Goal: Information Seeking & Learning: Learn about a topic

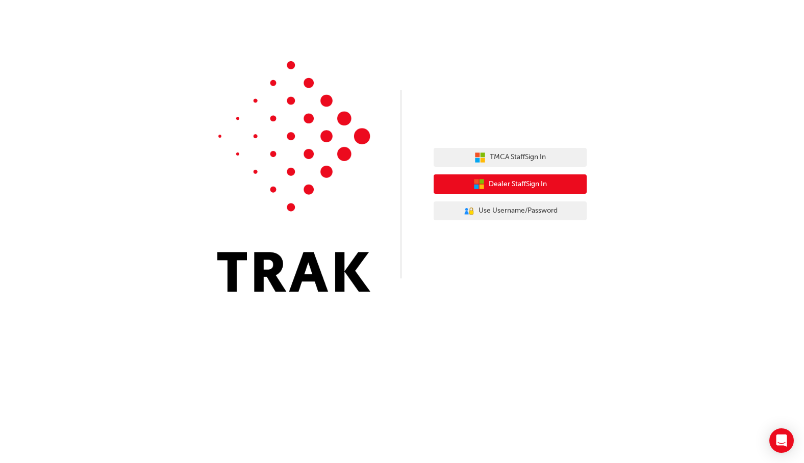
click at [561, 184] on button "Dealer Staff Sign In" at bounding box center [509, 183] width 153 height 19
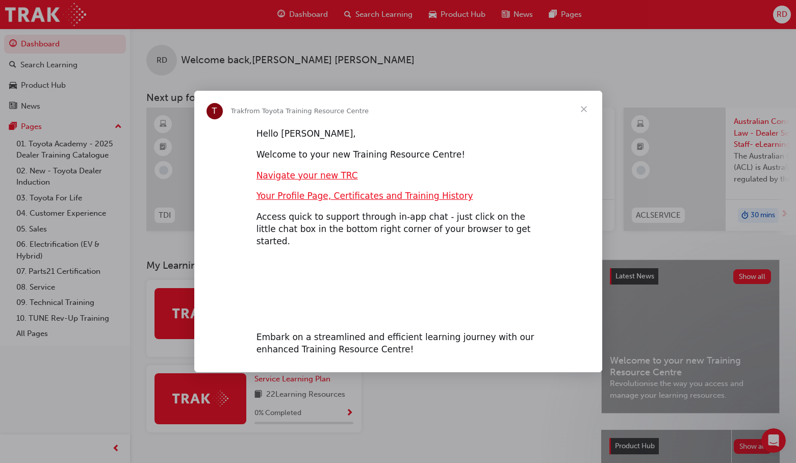
click at [584, 114] on span "Close" at bounding box center [583, 109] width 37 height 37
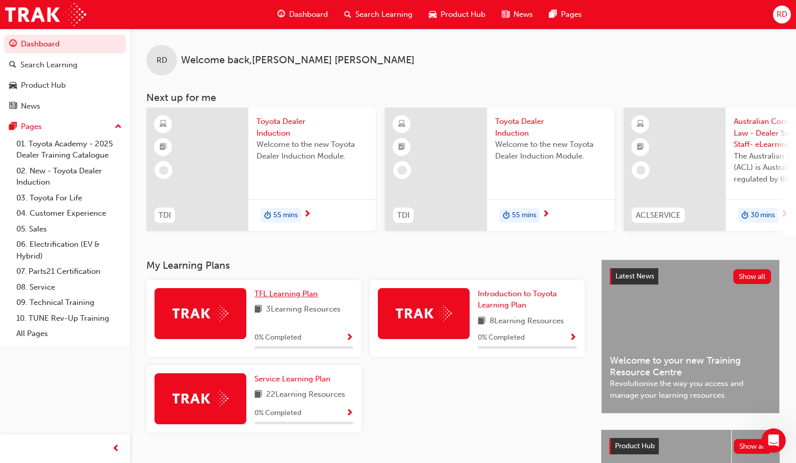
click at [299, 296] on span "TFL Learning Plan" at bounding box center [285, 293] width 63 height 9
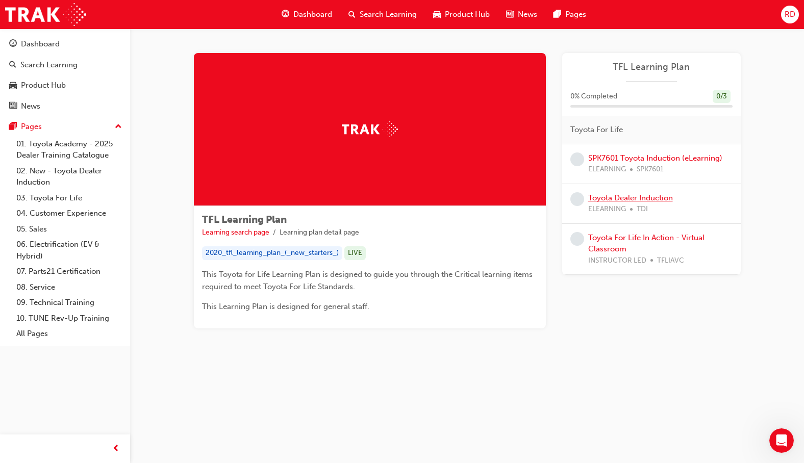
click at [625, 195] on link "Toyota Dealer Induction" at bounding box center [630, 197] width 85 height 9
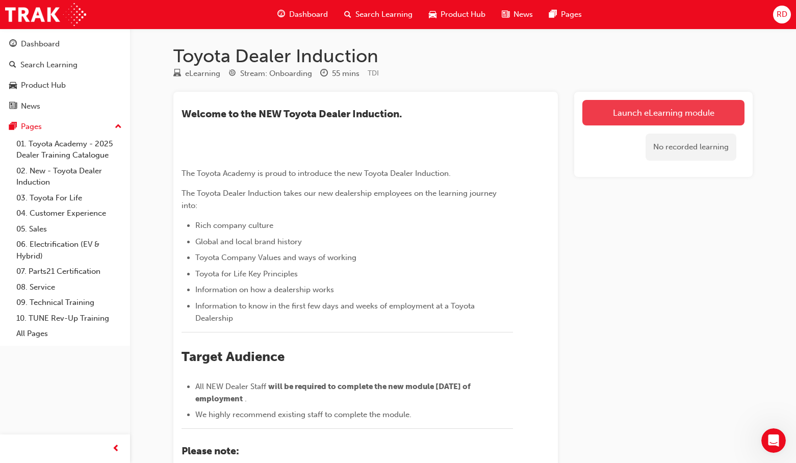
click at [694, 107] on link "Launch eLearning module" at bounding box center [663, 112] width 162 height 25
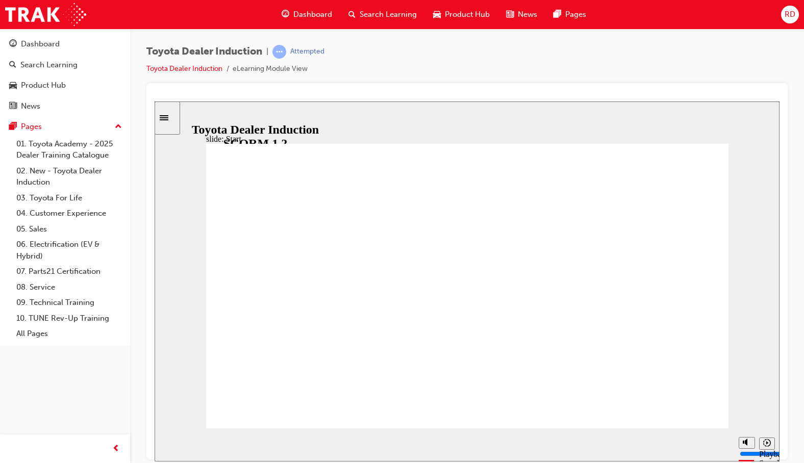
click at [175, 121] on div "Sidebar Toggle" at bounding box center [167, 118] width 17 height 8
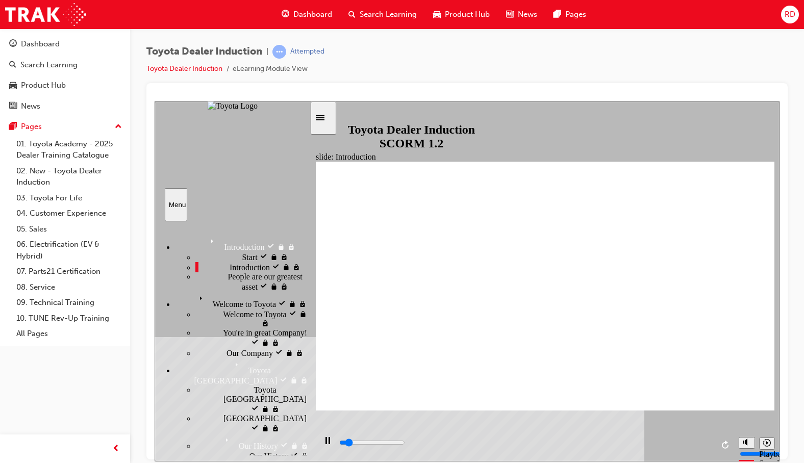
click at [267, 290] on span "People are our greatest asset" at bounding box center [268, 281] width 82 height 18
click at [267, 308] on div "Welcome to Toyota Welcome to Toyota" at bounding box center [242, 299] width 135 height 17
click at [269, 328] on div "Welcome to Toyota Welcome to Toyota" at bounding box center [252, 317] width 114 height 19
click at [270, 328] on div "You're in great Company! You're in great Company!" at bounding box center [252, 337] width 114 height 19
click at [263, 347] on div "Our Company Our Company" at bounding box center [252, 352] width 114 height 10
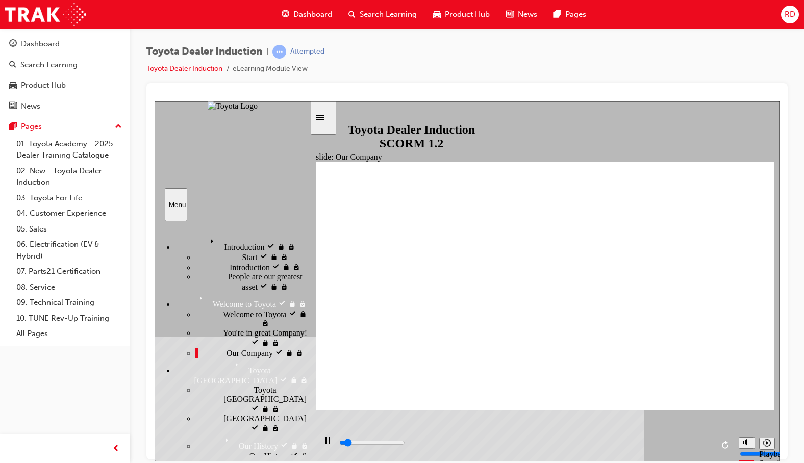
click at [263, 385] on div "Toyota Japan Toyota Japan" at bounding box center [252, 399] width 114 height 29
drag, startPoint x: 256, startPoint y: 343, endPoint x: 258, endPoint y: 351, distance: 8.9
click at [256, 413] on div "Japan Japan" at bounding box center [252, 422] width 114 height 19
click at [260, 450] on div "Our History Our History" at bounding box center [263, 459] width 94 height 19
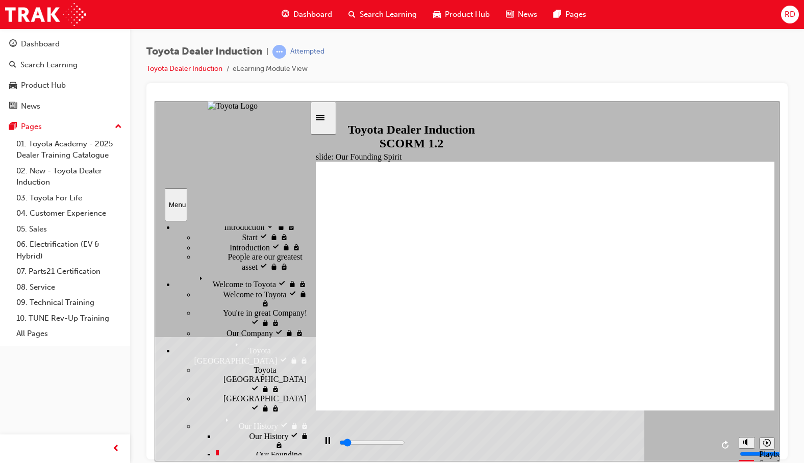
scroll to position [51, 0]
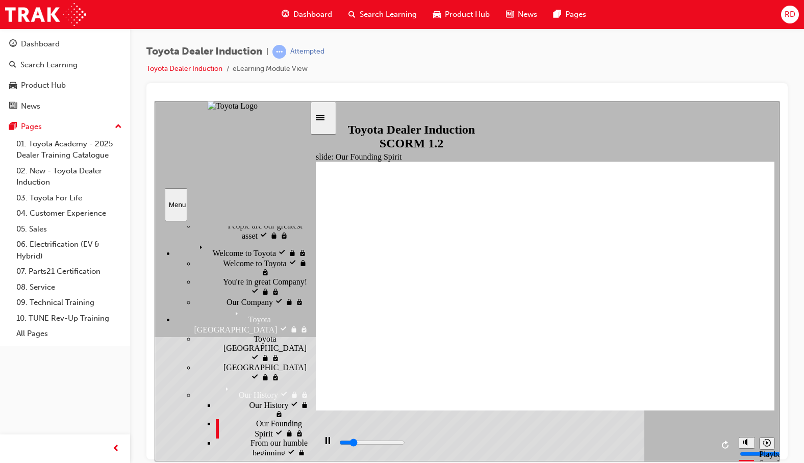
click at [282, 438] on div "From our humble beginning From our humble beginning" at bounding box center [263, 452] width 94 height 29
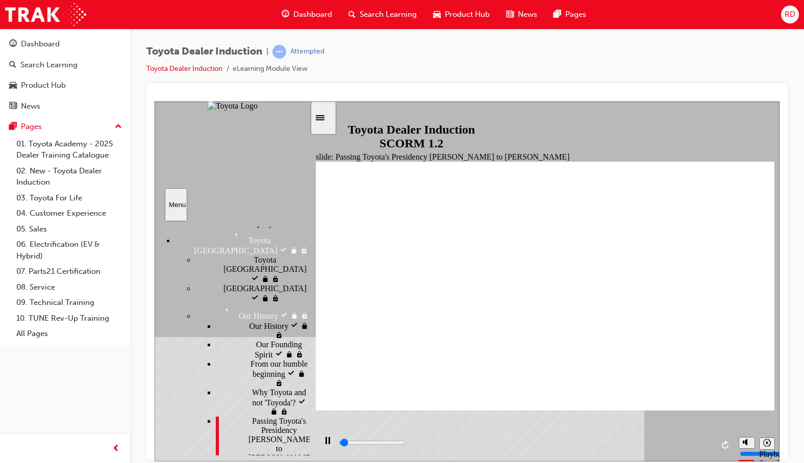
scroll to position [153, 0]
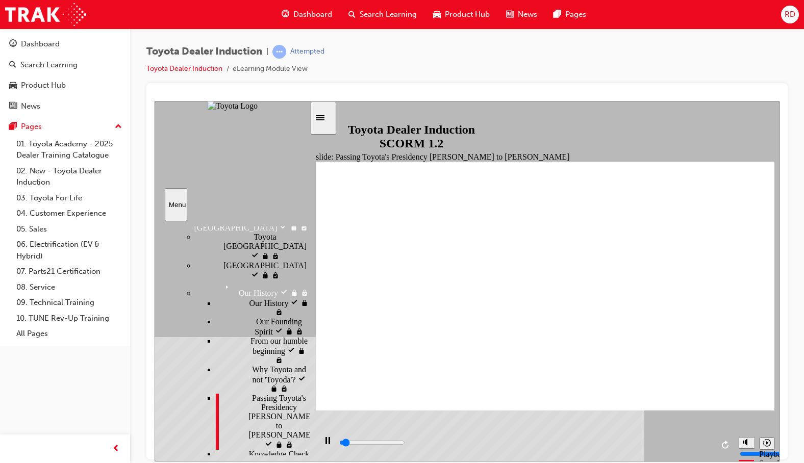
click at [281, 449] on div "Knowledge Check Knowledge Check" at bounding box center [263, 458] width 94 height 19
type input "2700"
radio input "true"
type input "2700"
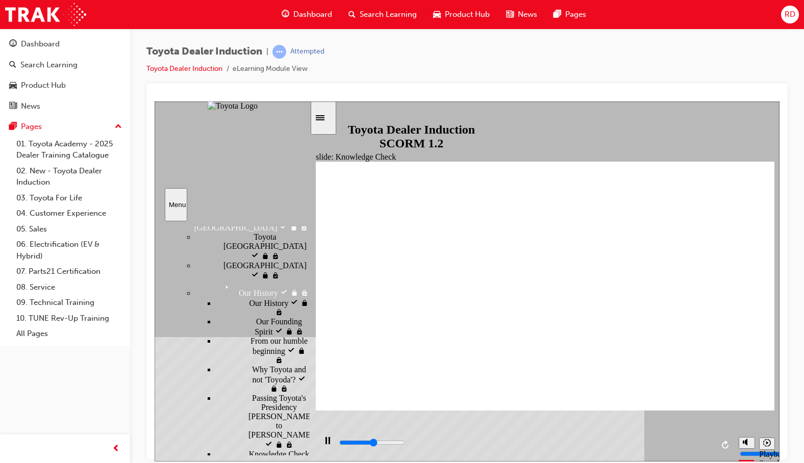
radio input "true"
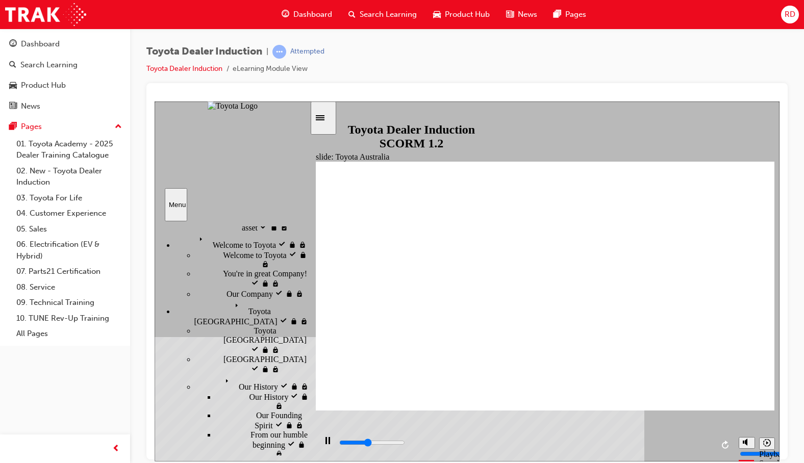
scroll to position [51, 0]
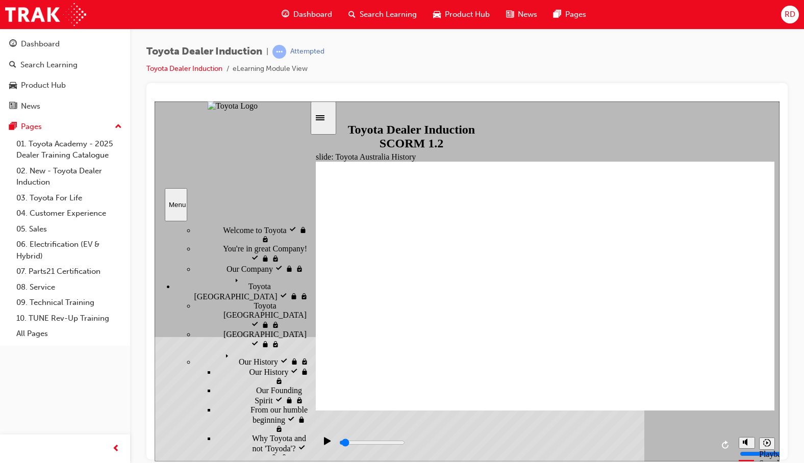
scroll to position [102, 0]
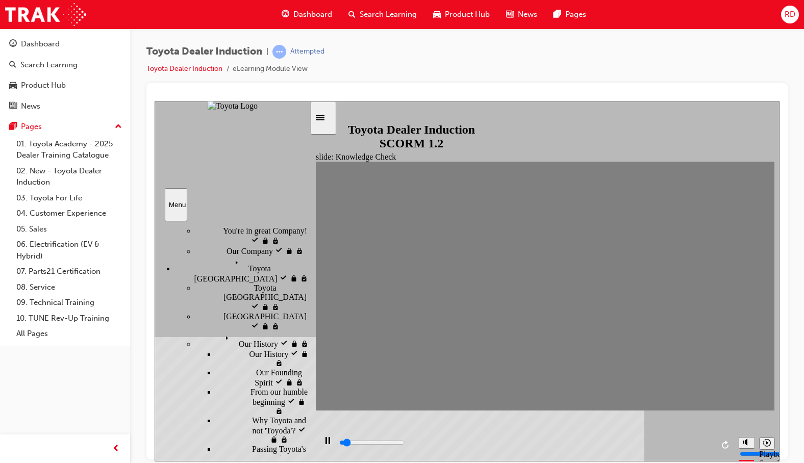
type input "0"
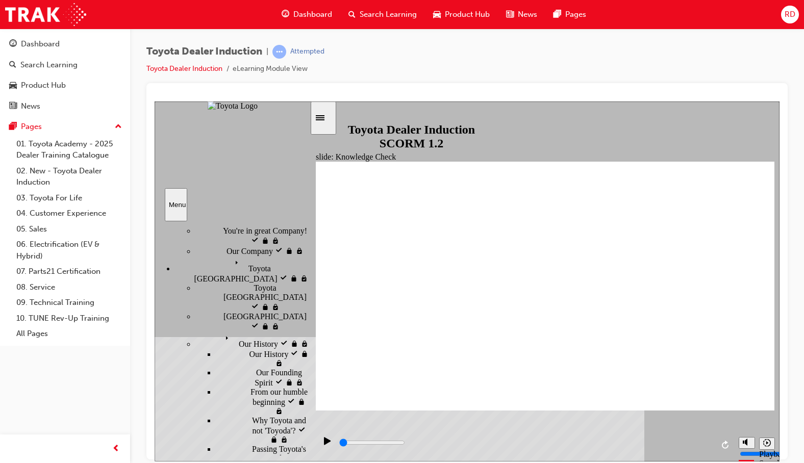
radio input "true"
type input "1700"
radio input "true"
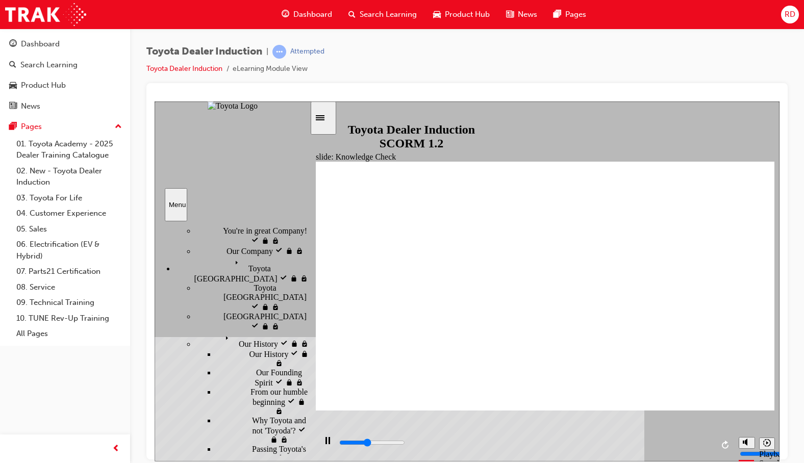
type input "2100"
radio input "true"
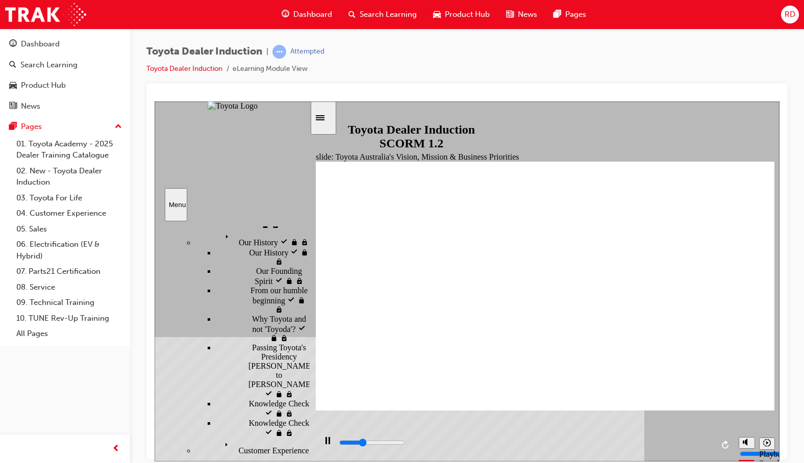
scroll to position [255, 0]
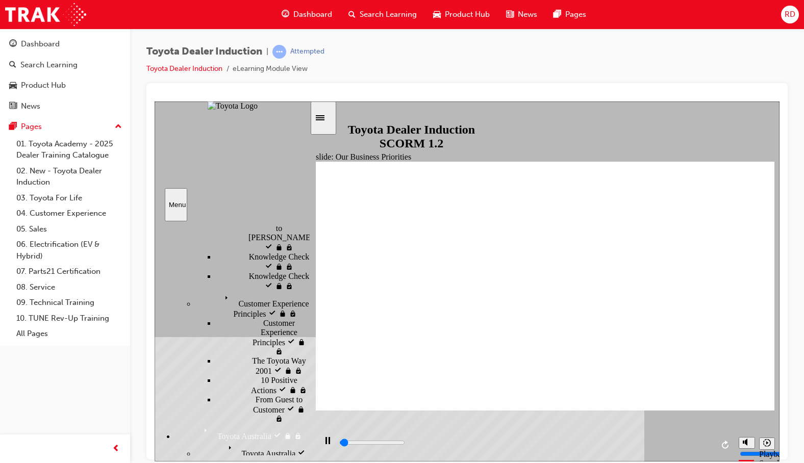
scroll to position [357, 0]
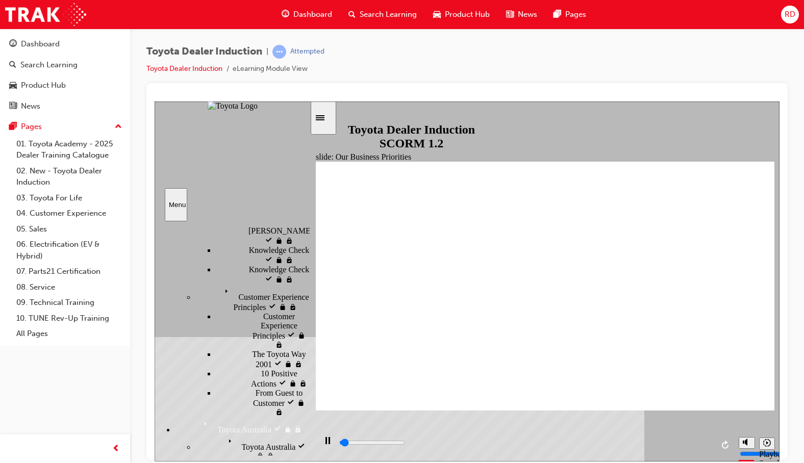
type input "1900"
type input "Happiness"
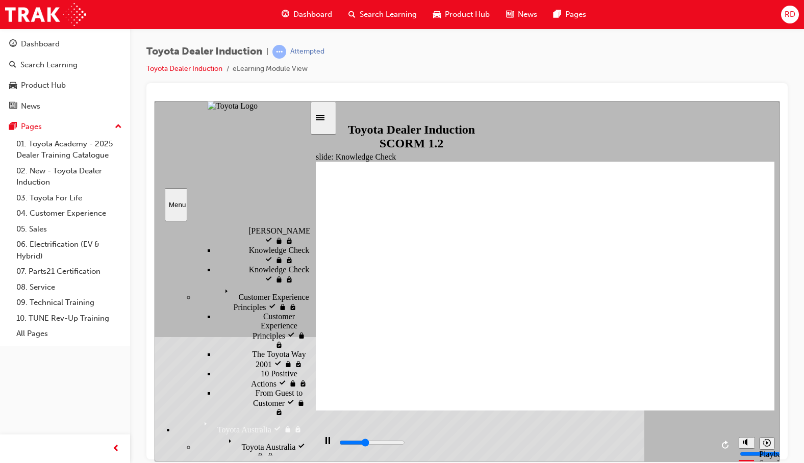
type input "Happiness"
type input "4100"
type input "Happiness"
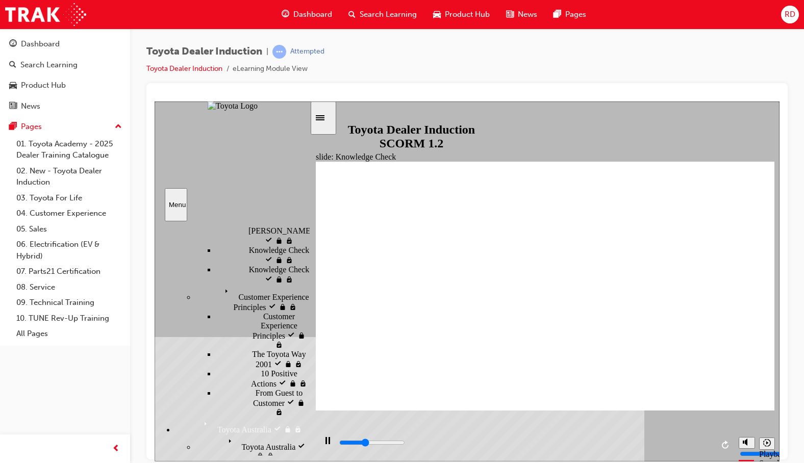
type input "2000"
type input "moved"
type input "3700"
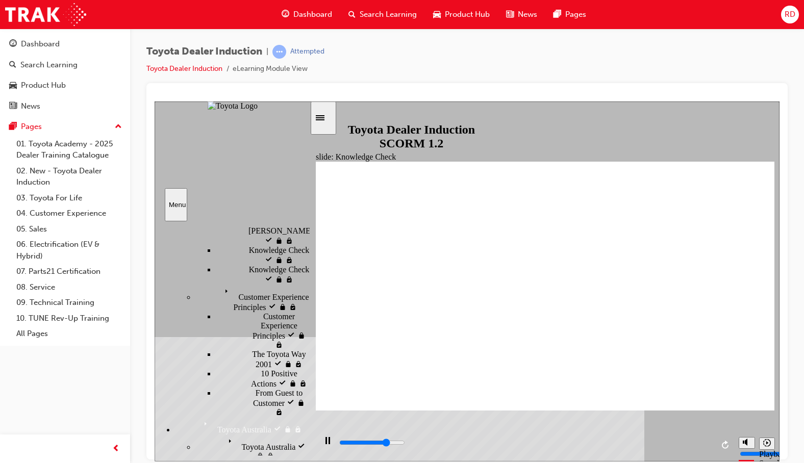
type input "moved"
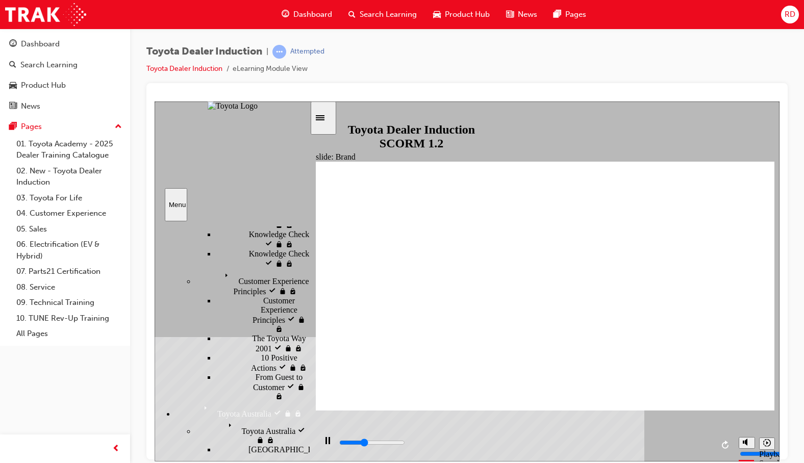
scroll to position [357, 0]
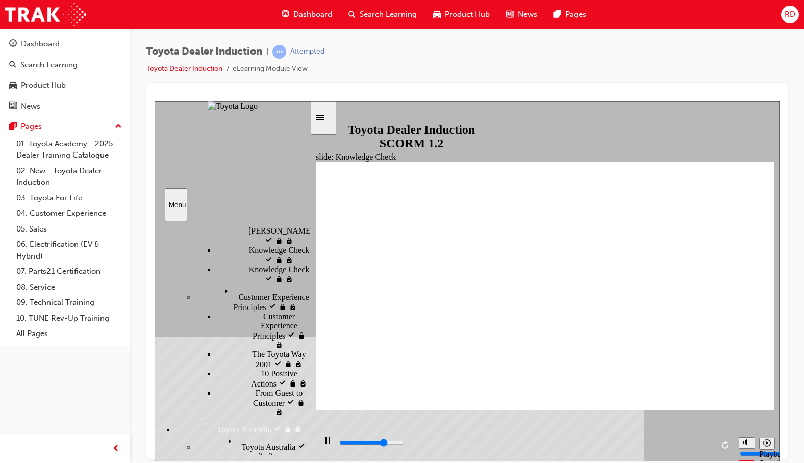
type input "3500"
radio input "true"
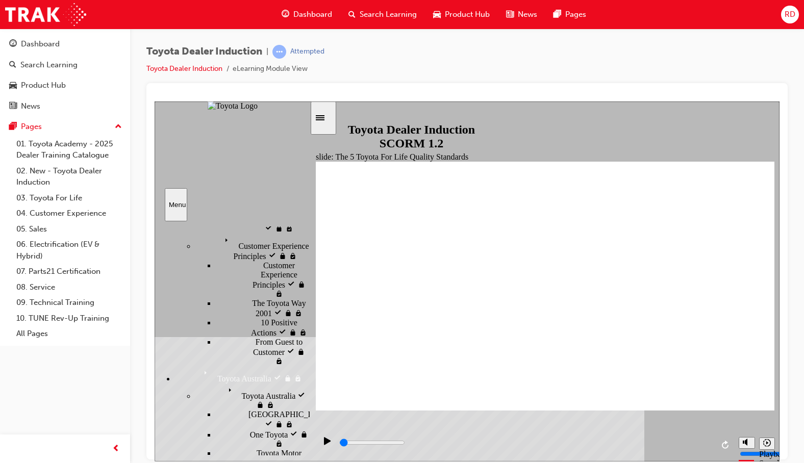
type input "1900"
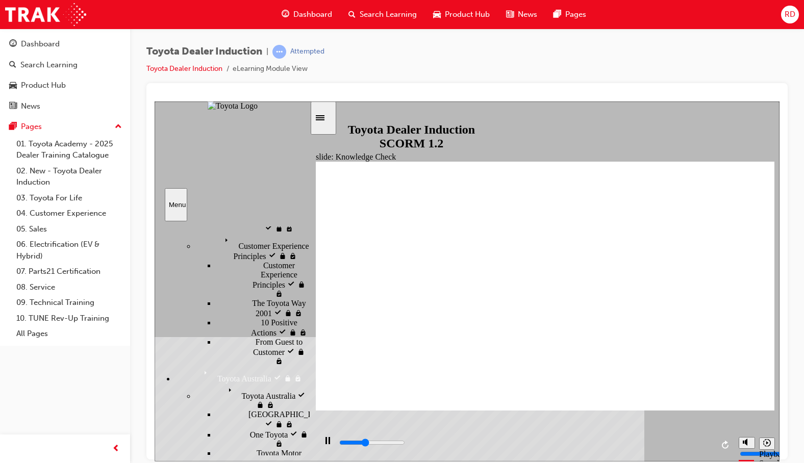
radio input "true"
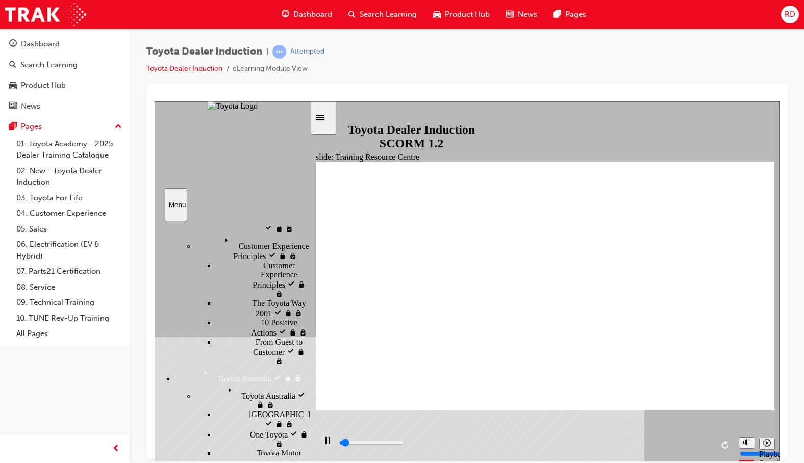
type input "4000"
radio input "true"
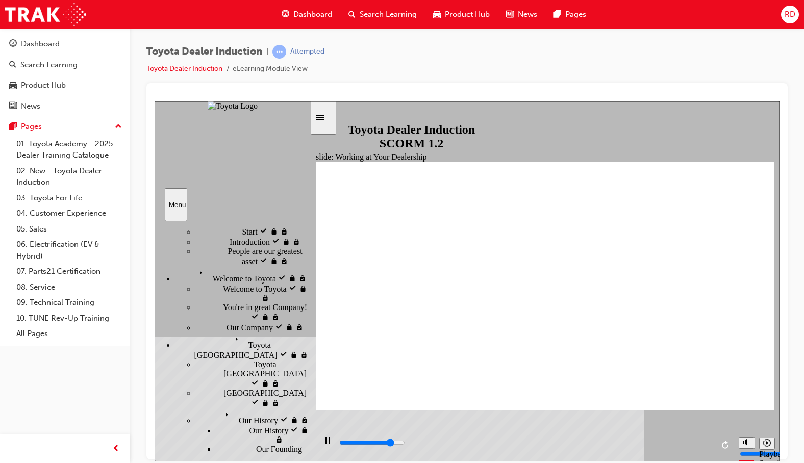
scroll to position [0, 0]
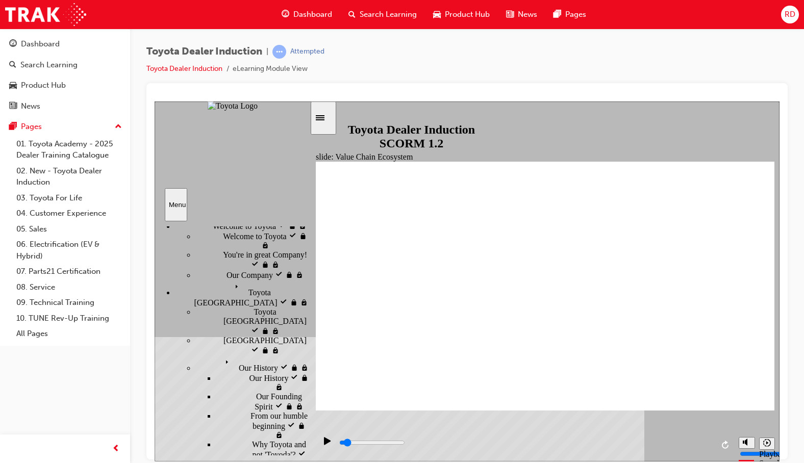
scroll to position [102, 0]
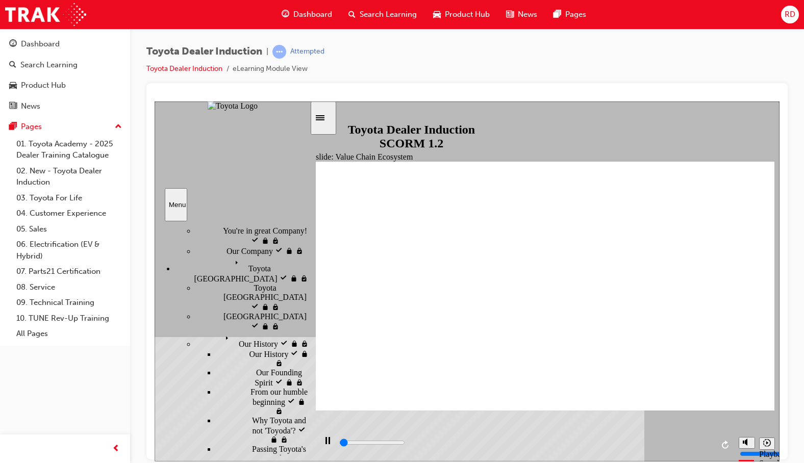
type input "2500"
radio input "true"
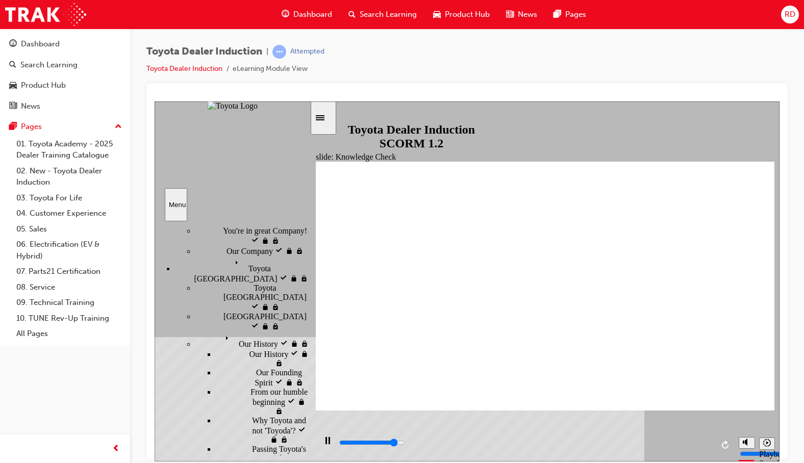
type input "4400"
radio input "true"
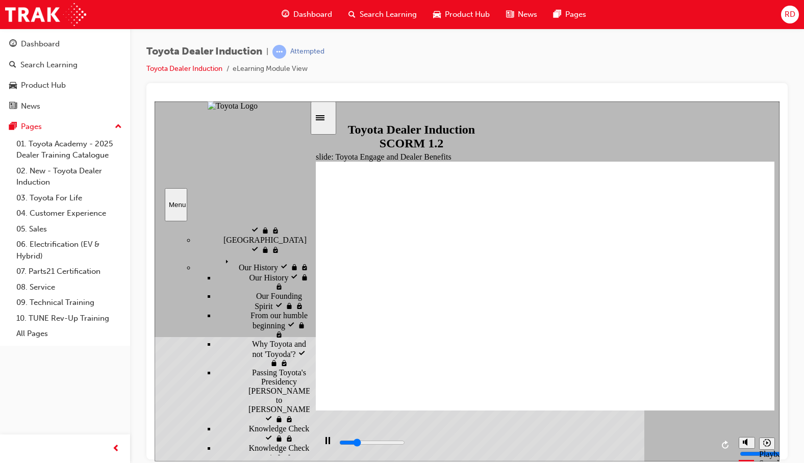
scroll to position [204, 0]
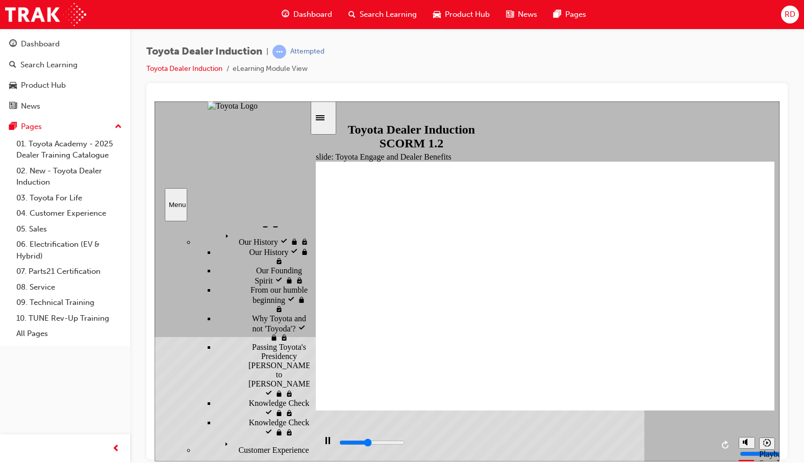
drag, startPoint x: 268, startPoint y: 305, endPoint x: 268, endPoint y: 315, distance: 10.2
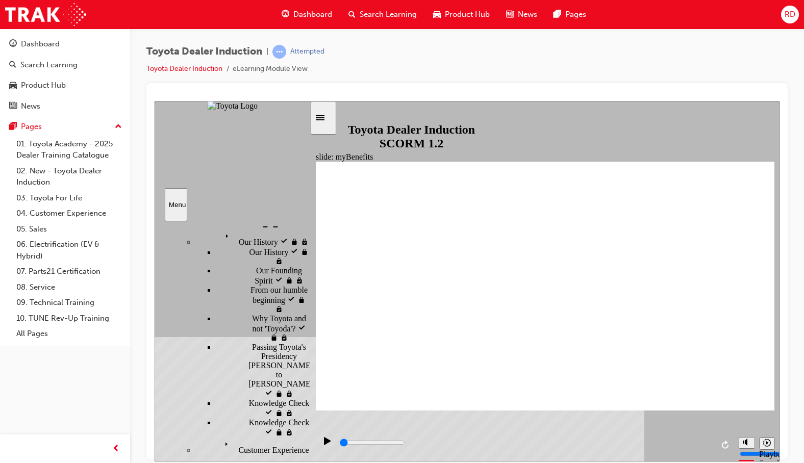
type input "0"
type input "Toyota engage app"
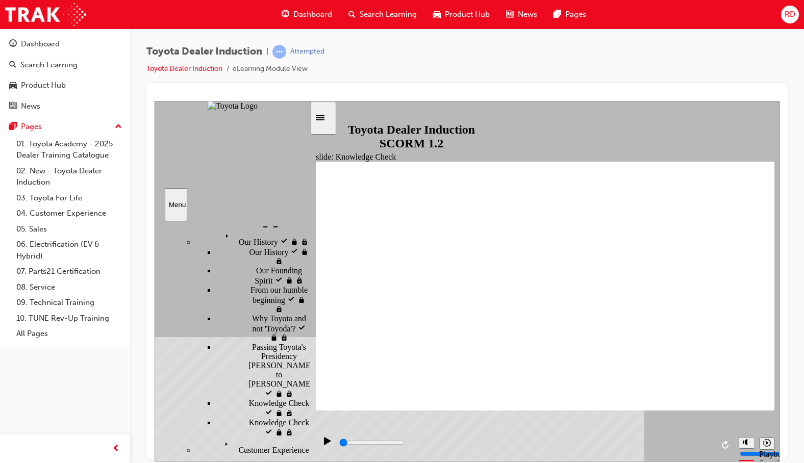
type input "Toyota engage app"
drag, startPoint x: 256, startPoint y: 328, endPoint x: 258, endPoint y: 341, distance: 12.9
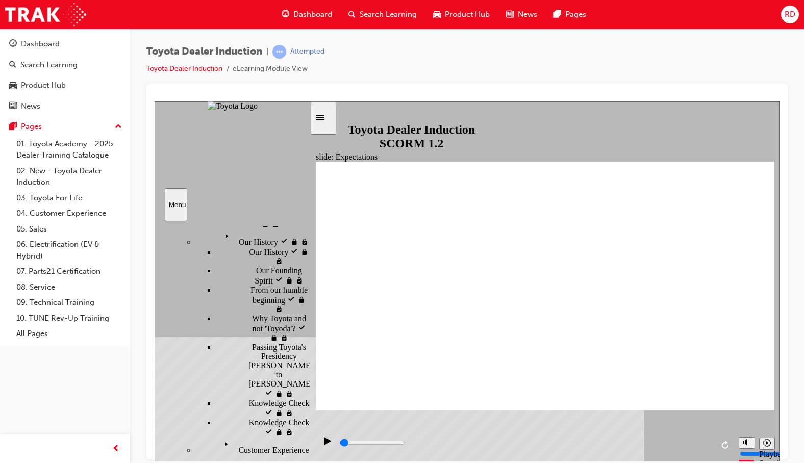
drag, startPoint x: 262, startPoint y: 373, endPoint x: 264, endPoint y: 378, distance: 5.5
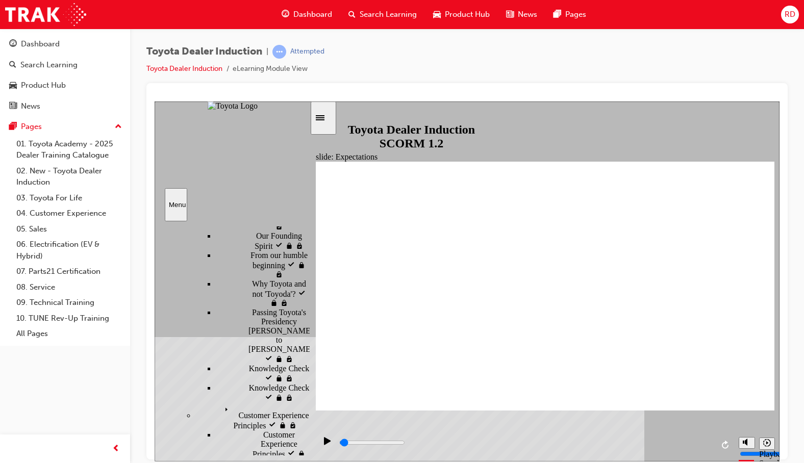
scroll to position [255, 0]
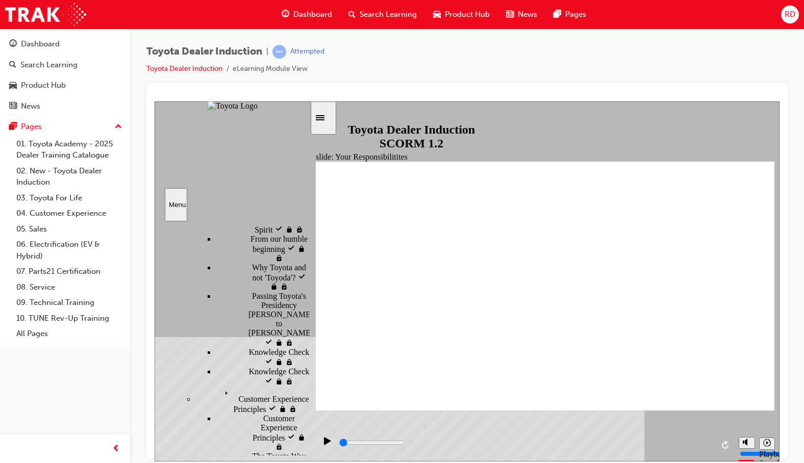
drag, startPoint x: 271, startPoint y: 409, endPoint x: 270, endPoint y: 416, distance: 6.6
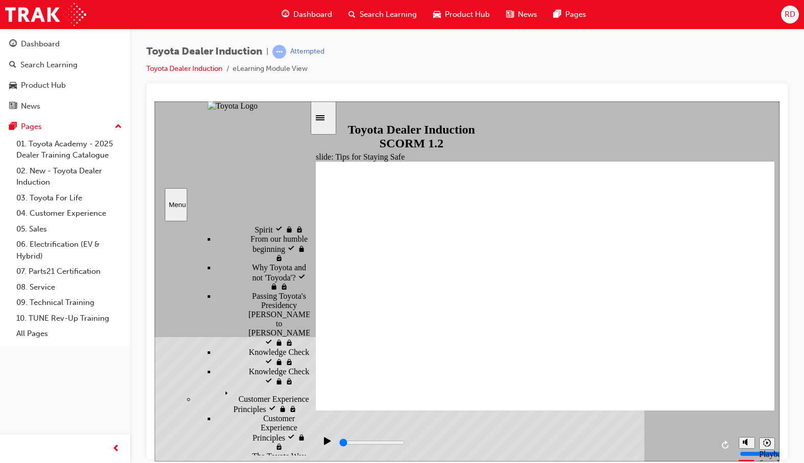
type input "5000"
checkbox input "true"
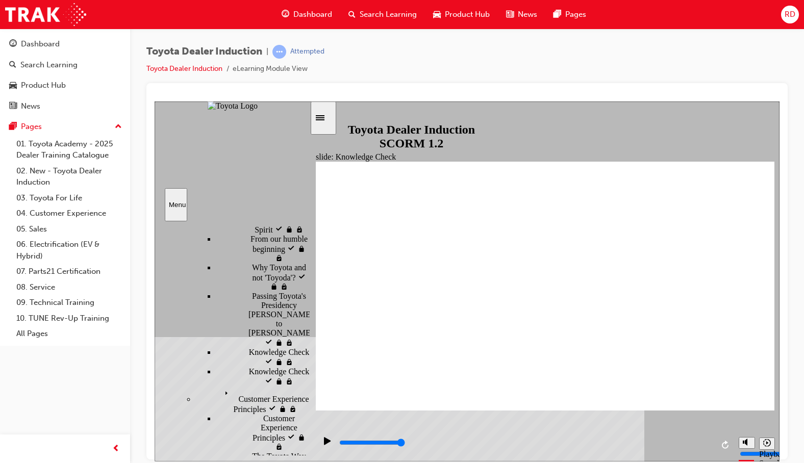
checkbox input "true"
type input "5000"
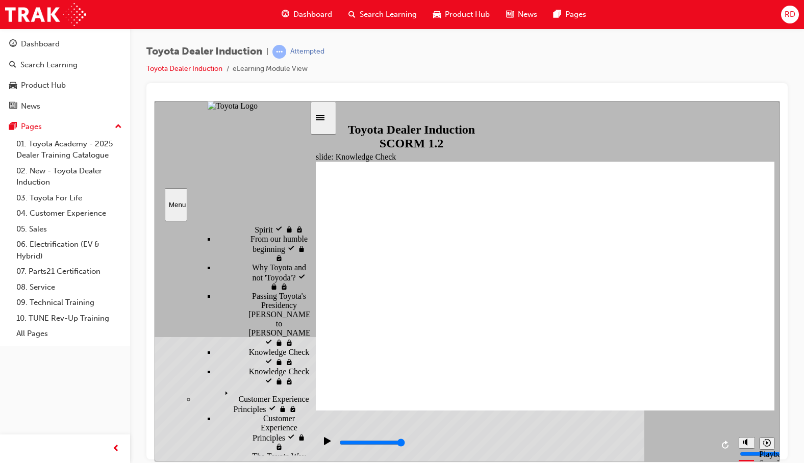
radio input "true"
type input "3300"
checkbox input "true"
type input "4200"
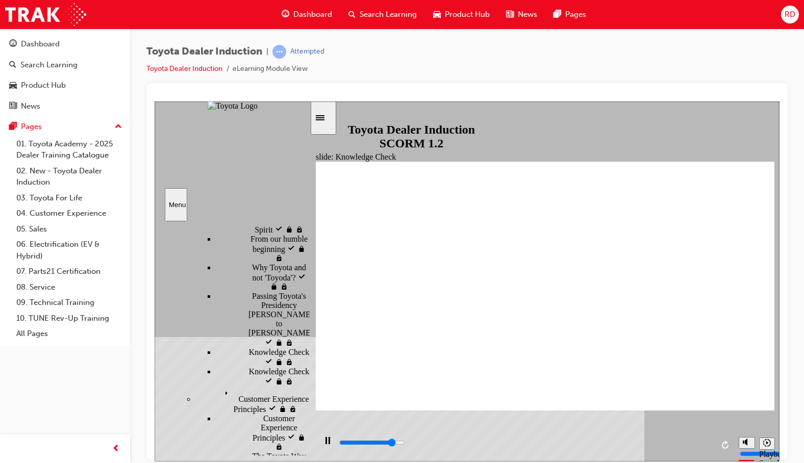
checkbox input "true"
type input "4700"
checkbox input "true"
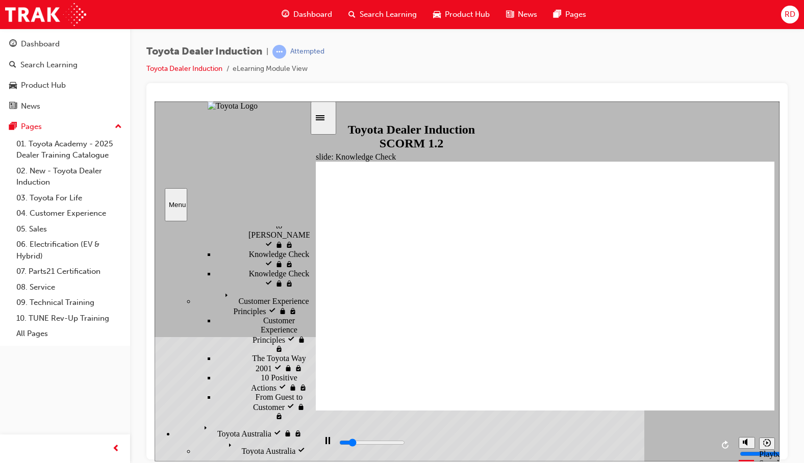
scroll to position [357, 0]
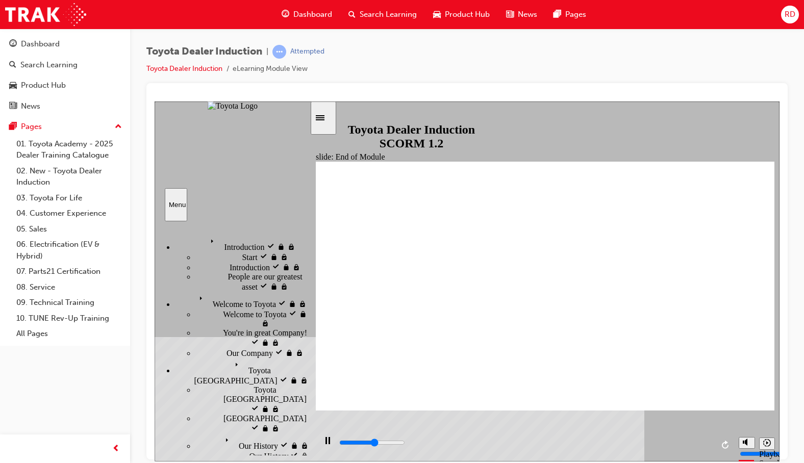
type input "9900"
click at [785, 15] on span "RD" at bounding box center [789, 15] width 11 height 12
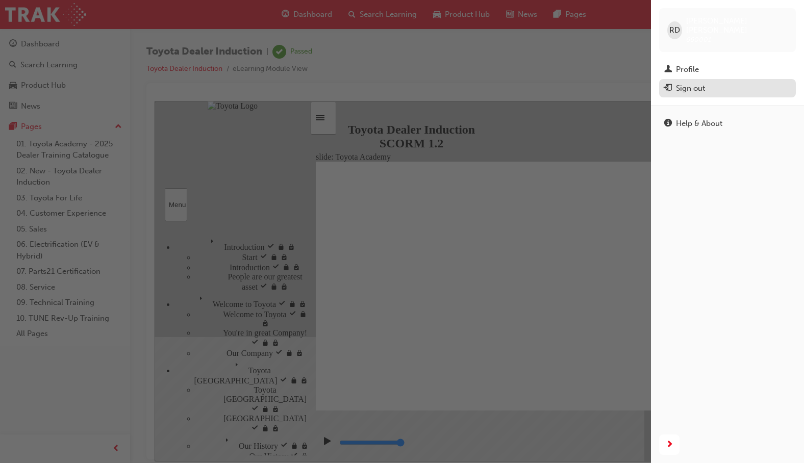
click at [685, 83] on div "Sign out" at bounding box center [690, 89] width 29 height 12
